Goal: Check status: Check status

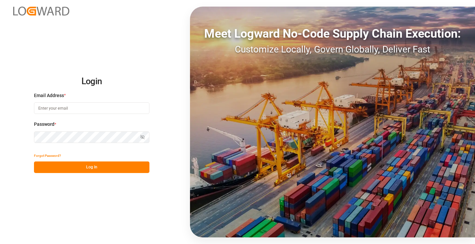
type input "[PERSON_NAME][EMAIL_ADDRESS][DOMAIN_NAME]"
click at [104, 169] on button "Log In" at bounding box center [91, 167] width 115 height 12
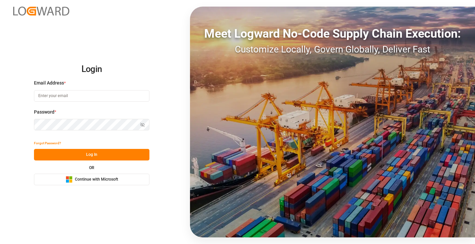
type input "[PERSON_NAME][EMAIL_ADDRESS][DOMAIN_NAME]"
click at [97, 153] on button "Log In" at bounding box center [91, 155] width 115 height 12
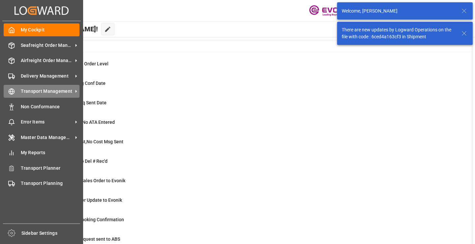
click at [11, 92] on icon at bounding box center [11, 91] width 7 height 7
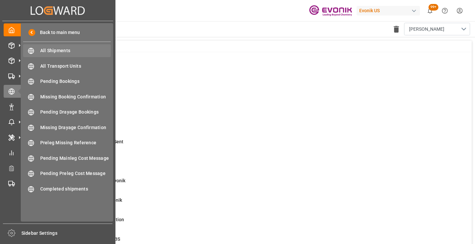
click at [53, 51] on span "All Shipments" at bounding box center [75, 50] width 71 height 7
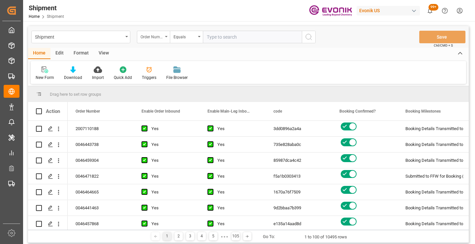
click at [152, 39] on div "Order Number" at bounding box center [151, 36] width 22 height 8
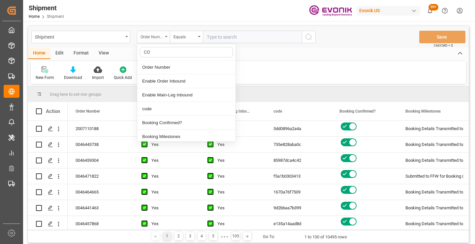
type input "COD"
click at [165, 71] on div "code" at bounding box center [186, 67] width 98 height 14
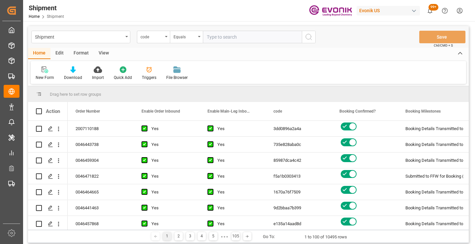
click at [225, 39] on input "text" at bounding box center [252, 37] width 99 height 13
paste input "de4908a6100e"
type input "de4908a6100e"
click at [305, 36] on icon "search button" at bounding box center [309, 37] width 8 height 8
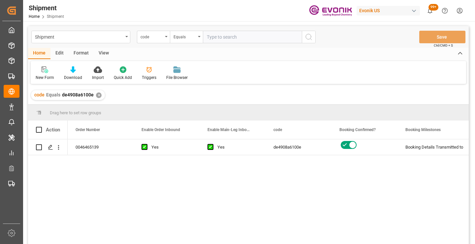
click at [308, 192] on div "0046465139 Yes Yes de4908a6100e Booking Details Transmitted to SAP Active No" at bounding box center [268, 193] width 401 height 109
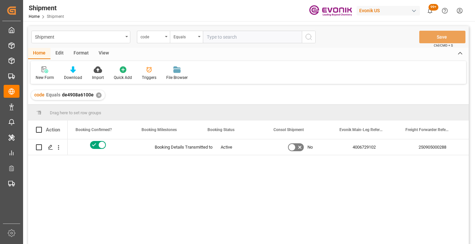
scroll to position [0, 264]
click at [420, 147] on div "250905000288" at bounding box center [430, 146] width 66 height 15
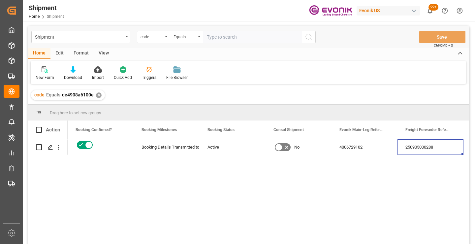
click at [100, 95] on div "✕" at bounding box center [99, 95] width 6 height 6
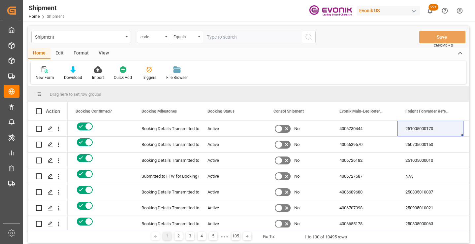
click at [241, 38] on input "text" at bounding box center [252, 37] width 99 height 13
paste input "d74111895d1a"
type input "d74111895d1a"
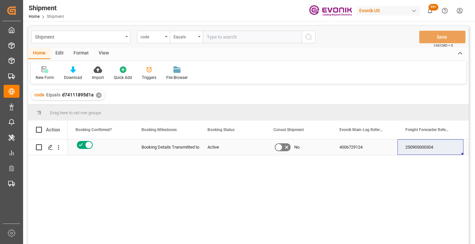
click at [418, 147] on div "250905000304" at bounding box center [430, 146] width 66 height 15
click at [97, 95] on div "✕" at bounding box center [99, 95] width 6 height 6
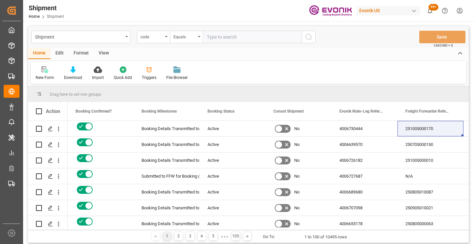
click at [247, 40] on input "text" at bounding box center [252, 37] width 99 height 13
paste input "309dc44e3792"
type input "309dc44e3792"
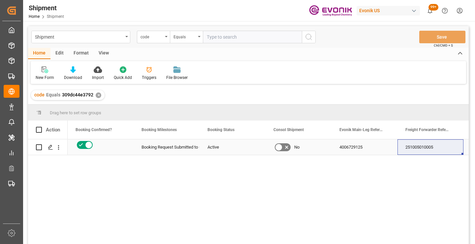
click at [427, 147] on div "251005010005" at bounding box center [430, 146] width 66 height 15
click at [99, 93] on div "✕" at bounding box center [99, 95] width 6 height 6
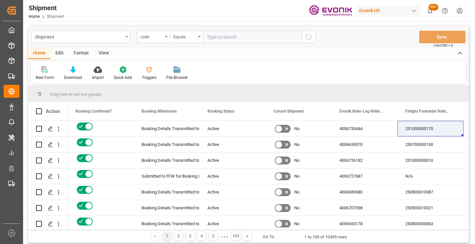
click at [252, 37] on input "text" at bounding box center [252, 37] width 99 height 13
paste input "6d4681a13068"
type input "6d4681a13068"
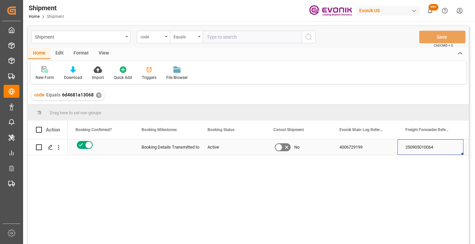
click at [415, 148] on div "250905010064" at bounding box center [430, 146] width 66 height 15
click at [98, 95] on div "✕" at bounding box center [99, 95] width 6 height 6
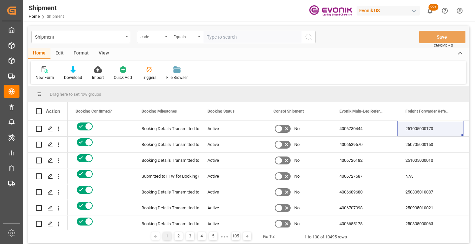
click at [233, 37] on input "text" at bounding box center [252, 37] width 99 height 13
paste input "e9731ccc1f2d"
type input "e9731ccc1f2d"
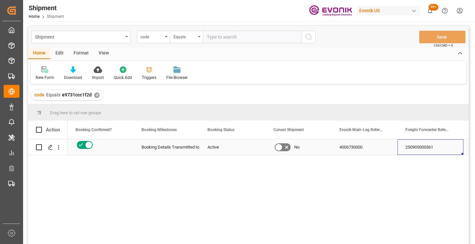
click at [422, 143] on div "250905000361" at bounding box center [430, 146] width 66 height 15
click at [96, 94] on div "✕" at bounding box center [97, 95] width 6 height 6
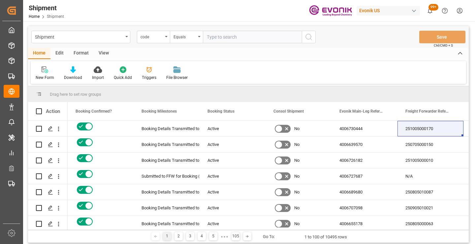
click at [240, 38] on input "text" at bounding box center [252, 37] width 99 height 13
paste input "628aa157e554"
type input "628aa157e554"
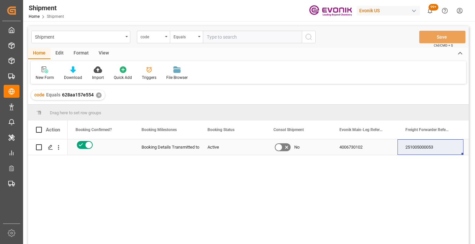
click at [427, 143] on div "251005000053" at bounding box center [430, 146] width 66 height 15
click at [97, 97] on div "✕" at bounding box center [99, 95] width 6 height 6
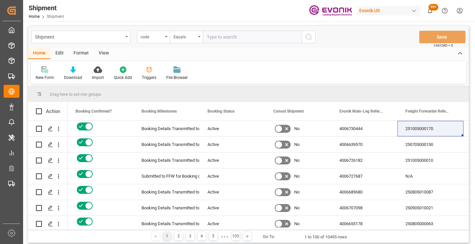
click at [233, 36] on input "text" at bounding box center [252, 37] width 99 height 13
paste input "0cfb96326678"
type input "0cfb96326678"
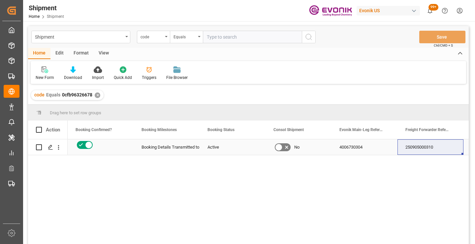
click at [419, 145] on div "250905000310" at bounding box center [430, 146] width 66 height 15
click at [96, 96] on div "✕" at bounding box center [98, 95] width 6 height 6
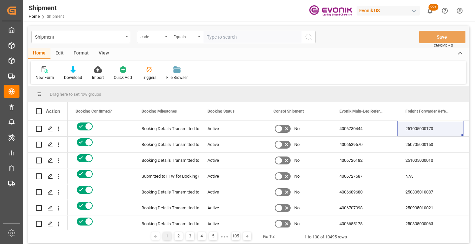
click at [227, 38] on input "text" at bounding box center [252, 37] width 99 height 13
paste input "f17f1fc18c8c"
type input "f17f1fc18c8c"
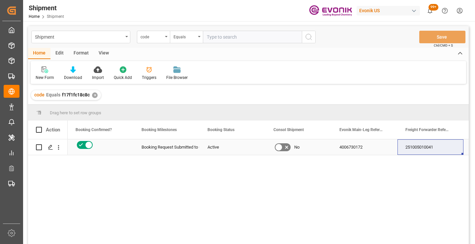
click at [406, 150] on div "251005010041" at bounding box center [430, 146] width 66 height 15
click at [93, 96] on div "✕" at bounding box center [95, 95] width 6 height 6
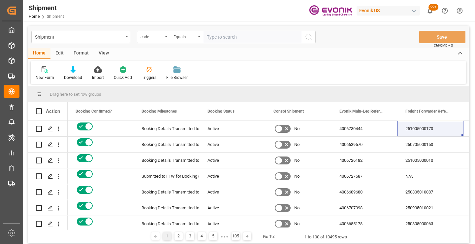
click at [249, 38] on input "text" at bounding box center [252, 37] width 99 height 13
paste input "985b39b84f61"
type input "985b39b84f61"
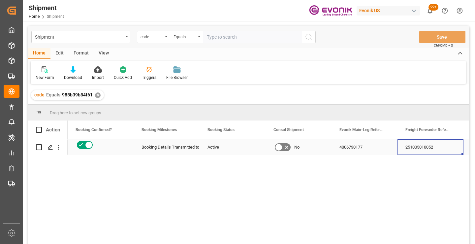
click at [411, 146] on div "251005010052" at bounding box center [430, 146] width 66 height 15
click at [95, 95] on div "✕" at bounding box center [98, 95] width 6 height 6
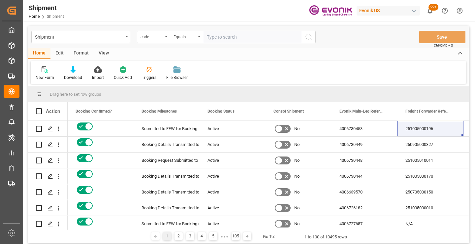
click at [248, 36] on input "text" at bounding box center [252, 37] width 99 height 13
paste input "6f829095bce1"
type input "6f829095bce1"
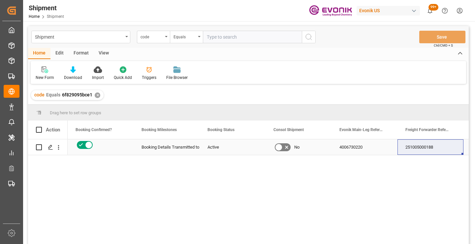
click at [421, 148] on div "251005000188" at bounding box center [430, 146] width 66 height 15
click at [96, 95] on div "✕" at bounding box center [98, 95] width 6 height 6
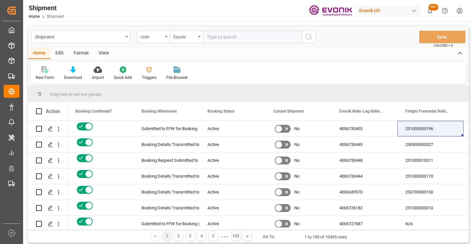
click at [233, 36] on input "text" at bounding box center [252, 37] width 99 height 13
paste input "4f9888a21710"
type input "4f9888a21710"
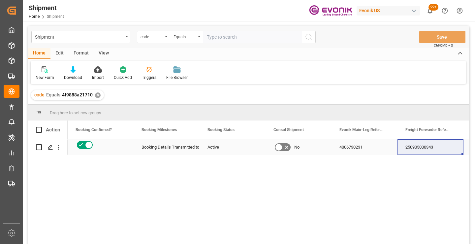
click at [425, 148] on div "250905000343" at bounding box center [430, 146] width 66 height 15
click at [96, 93] on div "✕" at bounding box center [98, 95] width 6 height 6
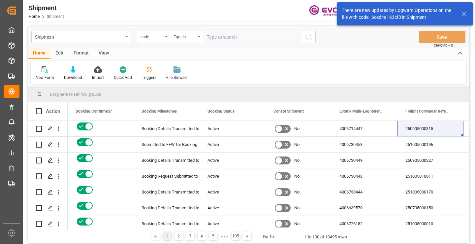
click at [225, 40] on input "text" at bounding box center [252, 37] width 99 height 13
paste input "44cd99fe2000"
type input "44cd99fe2000"
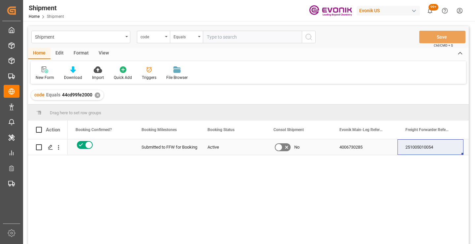
click at [432, 146] on div "251005010054" at bounding box center [430, 146] width 66 height 15
click at [96, 95] on div "✕" at bounding box center [98, 95] width 6 height 6
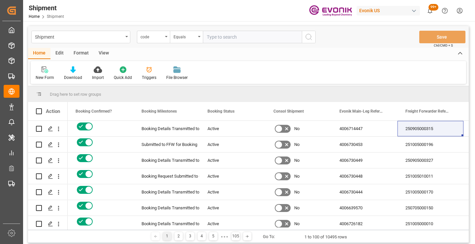
click at [255, 39] on input "text" at bounding box center [252, 37] width 99 height 13
paste input "43c3da577667"
type input "43c3da577667"
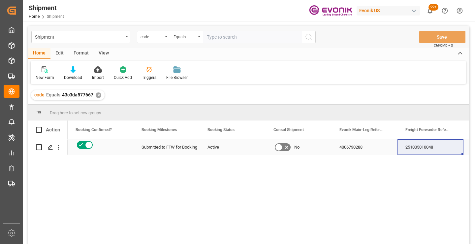
click at [418, 151] on div "251005010048" at bounding box center [430, 146] width 66 height 15
click at [96, 94] on div "✕" at bounding box center [99, 95] width 6 height 6
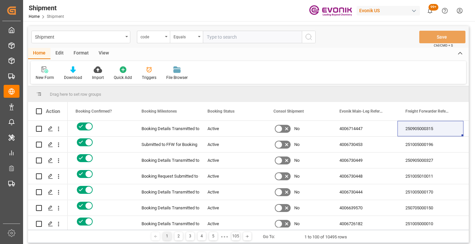
click at [231, 38] on input "text" at bounding box center [252, 37] width 99 height 13
paste input "ed2fa2cc27d8"
type input "ed2fa2cc27d8"
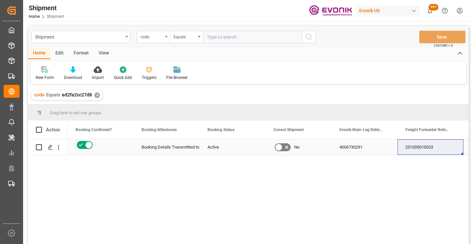
click at [421, 148] on div "251005010023" at bounding box center [430, 146] width 66 height 15
click at [97, 94] on div "✕" at bounding box center [97, 95] width 6 height 6
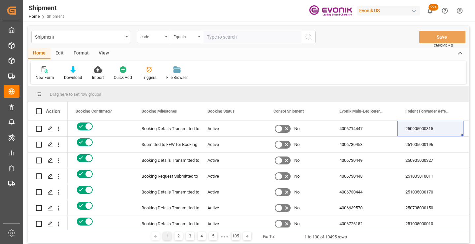
click at [252, 41] on input "text" at bounding box center [252, 37] width 99 height 13
paste input "4822bf139abb"
type input "4822bf139abb"
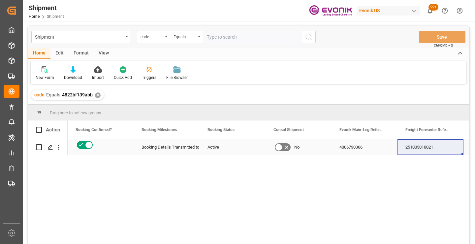
click at [428, 146] on div "251005010021" at bounding box center [430, 146] width 66 height 15
click at [96, 93] on div "✕" at bounding box center [98, 95] width 6 height 6
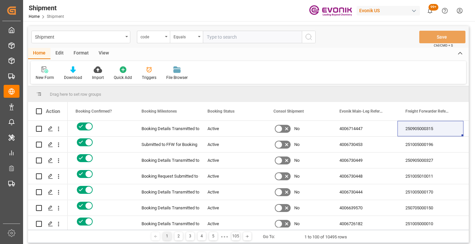
click at [227, 38] on input "text" at bounding box center [252, 37] width 99 height 13
paste input "8521627dcf45"
type input "8521627dcf45"
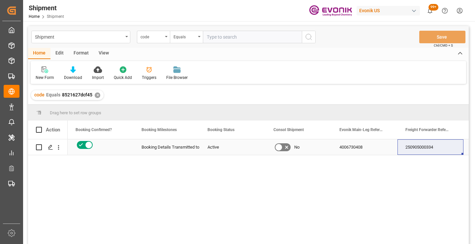
click at [421, 147] on div "250905000334" at bounding box center [430, 146] width 66 height 15
click at [98, 95] on div "✕" at bounding box center [98, 95] width 6 height 6
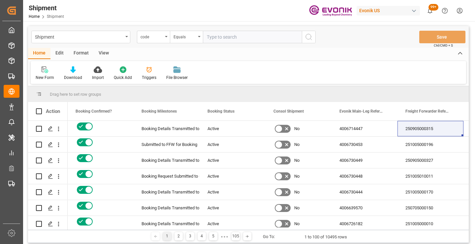
click at [255, 37] on input "text" at bounding box center [252, 37] width 99 height 13
paste input "3dd0896a2a4a"
type input "3dd0896a2a4a"
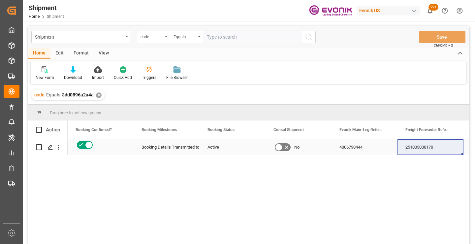
click at [415, 147] on div "251005000170" at bounding box center [430, 146] width 66 height 15
click at [98, 96] on div "✕" at bounding box center [99, 95] width 6 height 6
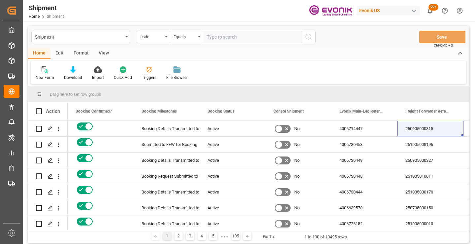
click at [251, 36] on input "text" at bounding box center [252, 37] width 99 height 13
paste input "b7fc6c9cce90"
type input "b7fc6c9cce90"
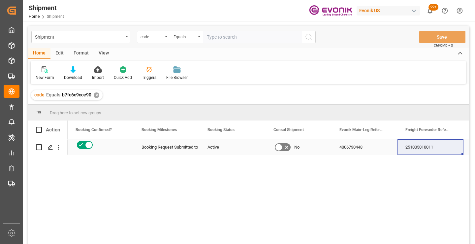
click at [421, 147] on div "251005010011" at bounding box center [430, 146] width 66 height 15
click at [96, 95] on div "✕" at bounding box center [97, 95] width 6 height 6
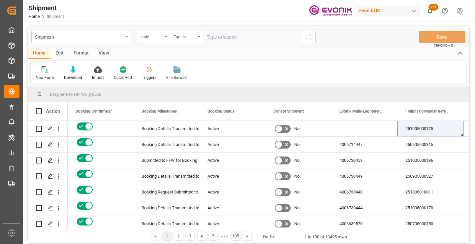
click at [265, 37] on input "text" at bounding box center [252, 37] width 99 height 13
paste input "82bedd61f5ad"
type input "82bedd61f5ad"
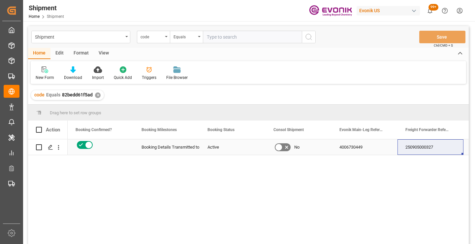
click at [428, 148] on div "250905000327" at bounding box center [430, 146] width 66 height 15
click at [95, 95] on div "✕" at bounding box center [98, 95] width 6 height 6
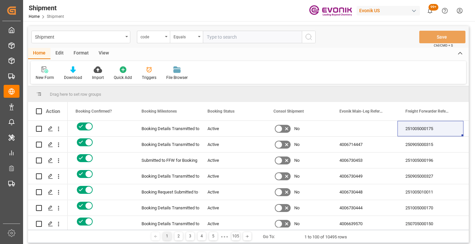
click at [251, 37] on input "text" at bounding box center [252, 37] width 99 height 13
paste input "e32569bbd462"
type input "e32569bbd462"
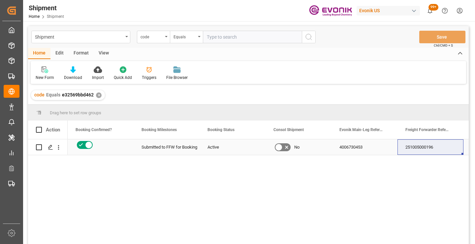
click at [423, 147] on div "251005000196" at bounding box center [430, 146] width 66 height 15
